Goal: Task Accomplishment & Management: Manage account settings

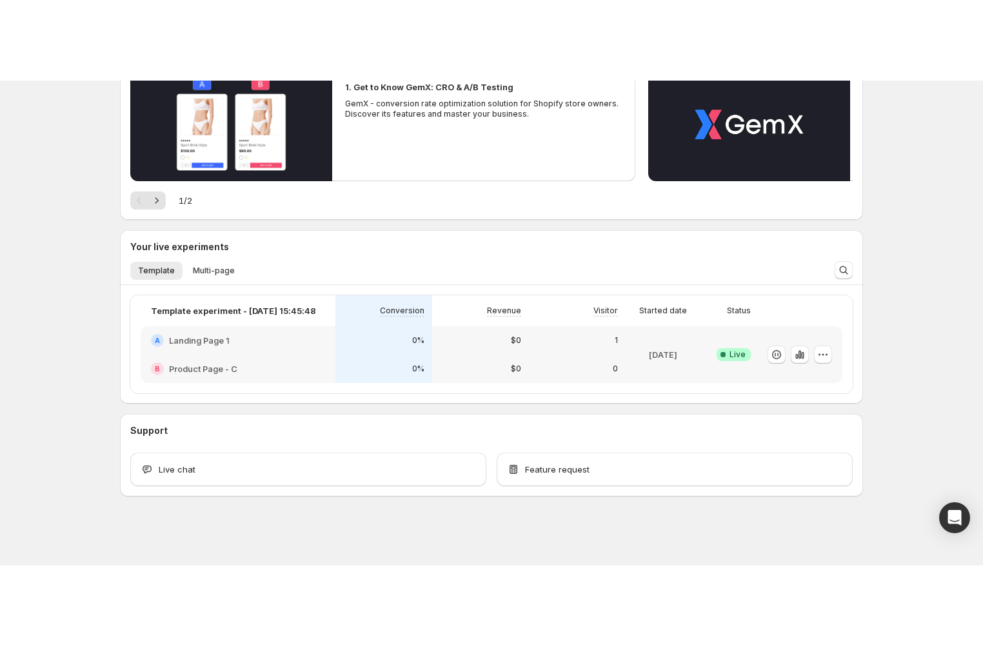
scroll to position [4, 0]
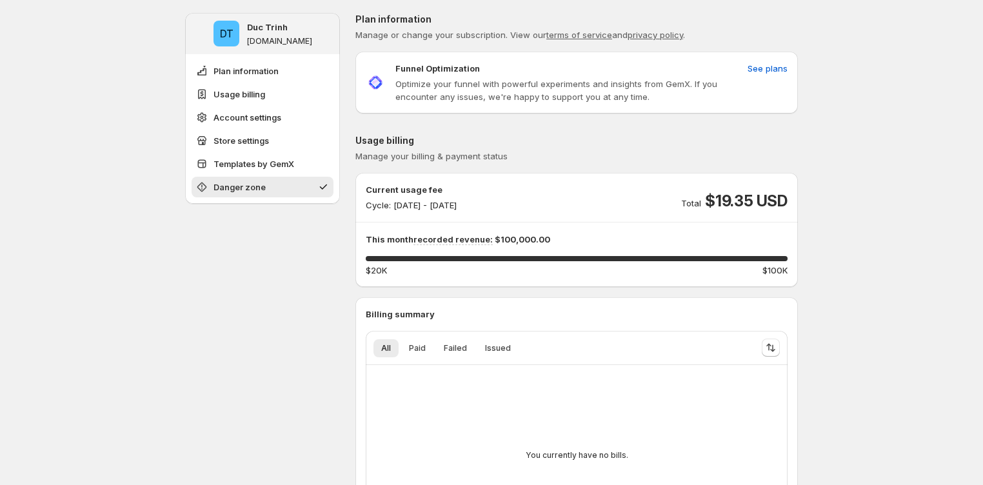
scroll to position [1316, 0]
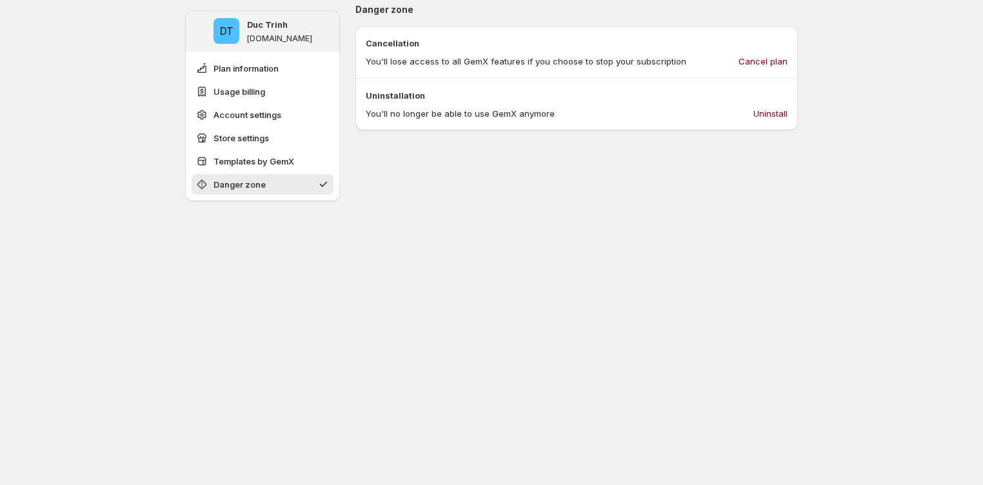
click at [378, 4] on p "Danger zone" at bounding box center [576, 9] width 442 height 13
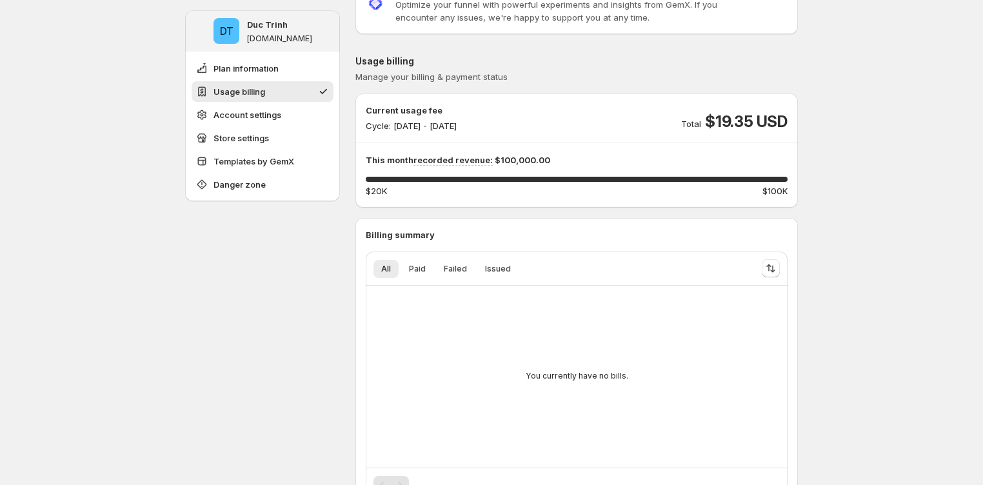
scroll to position [0, 0]
